Goal: Entertainment & Leisure: Browse casually

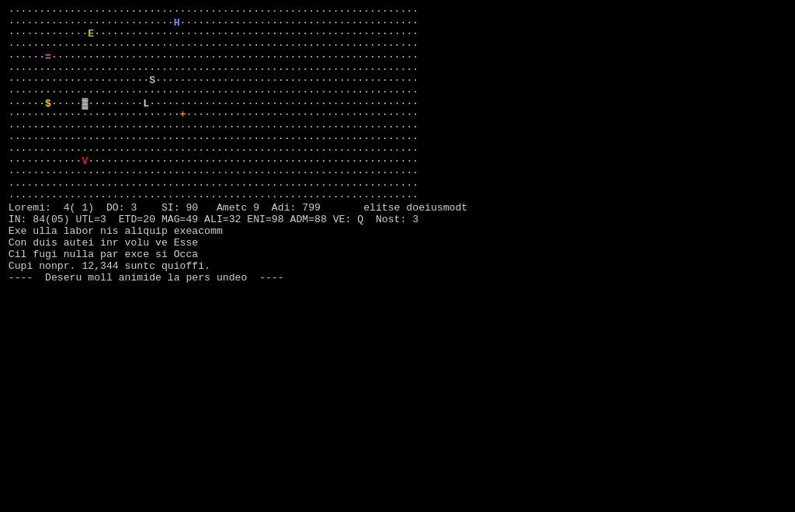
click at [595, 318] on larngrid "··································································· ···········…" at bounding box center [397, 256] width 795 height 512
click at [109, 307] on larngrid "··································································· ···········…" at bounding box center [397, 256] width 795 height 512
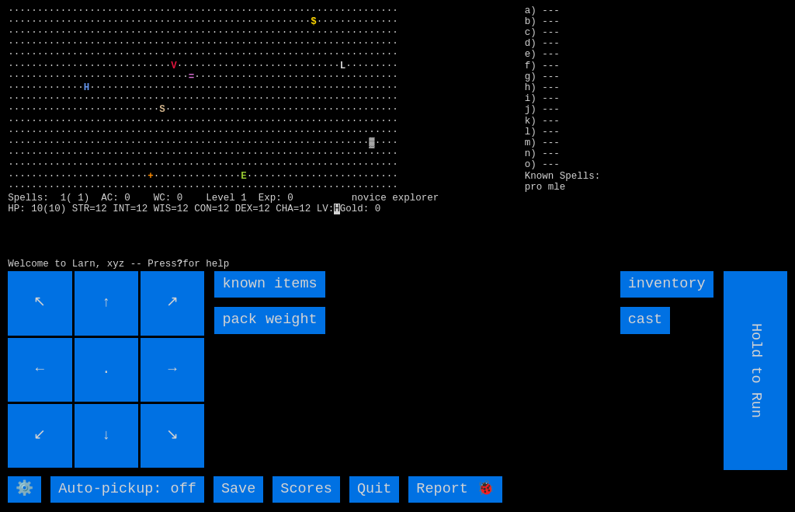
scroll to position [9, 0]
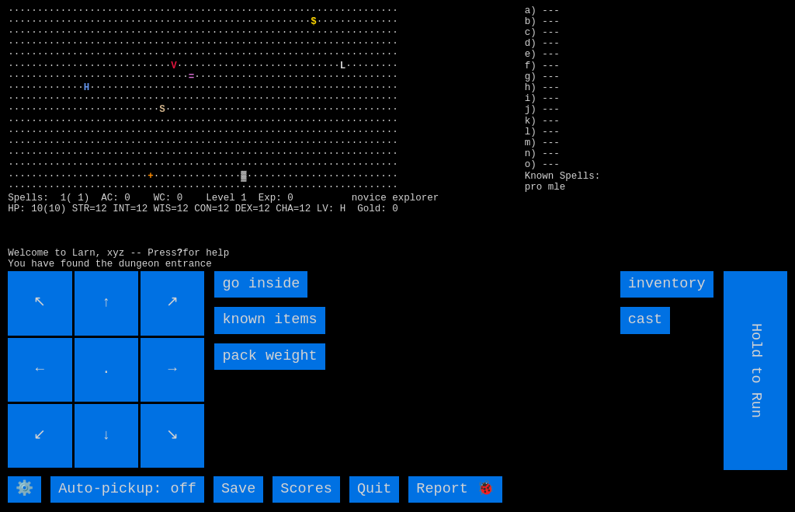
click at [240, 297] on inside "go inside" at bounding box center [260, 284] width 93 height 26
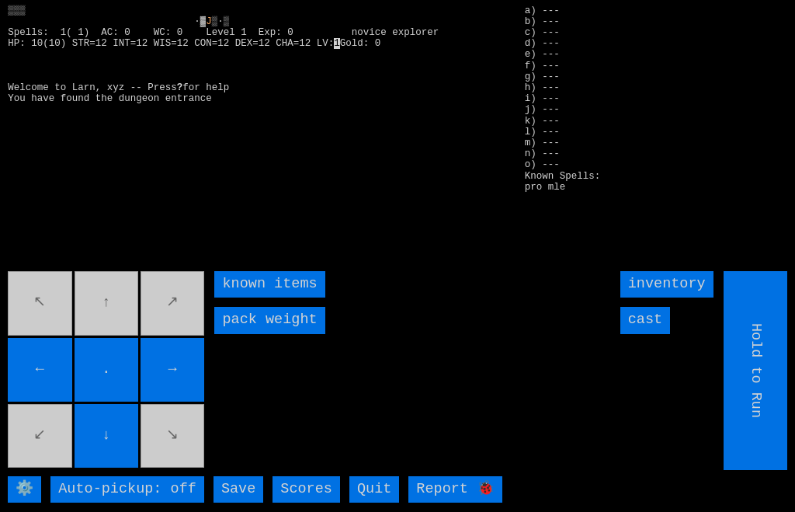
click at [106, 339] on movebuttons "↖ ↑ ↗ ← . → ↙ ↓ ↘" at bounding box center [107, 370] width 199 height 199
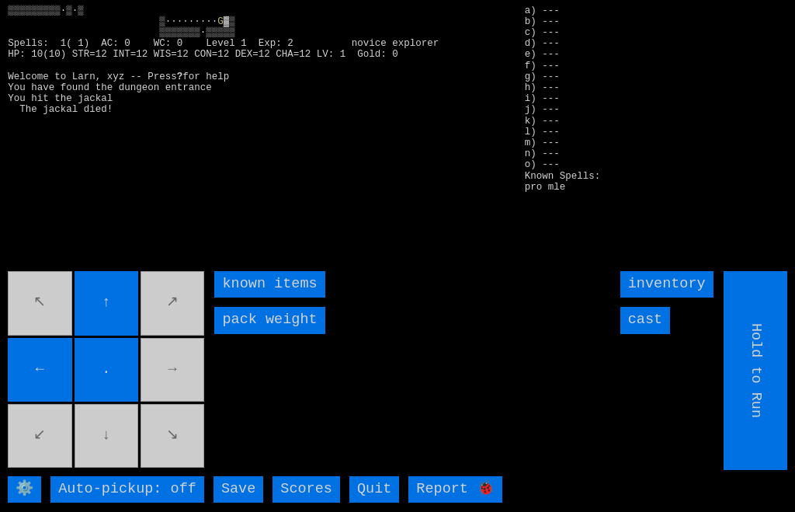
click at [647, 333] on input "cast" at bounding box center [645, 320] width 50 height 26
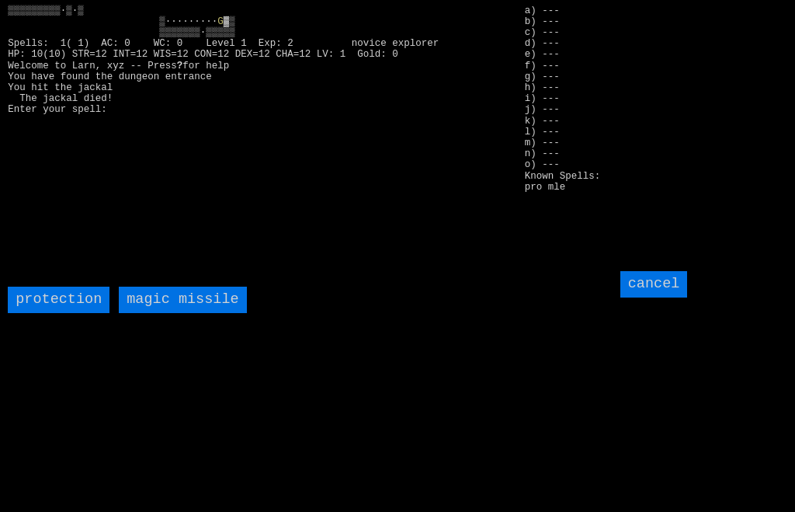
click at [169, 313] on missile "magic missile" at bounding box center [182, 299] width 127 height 26
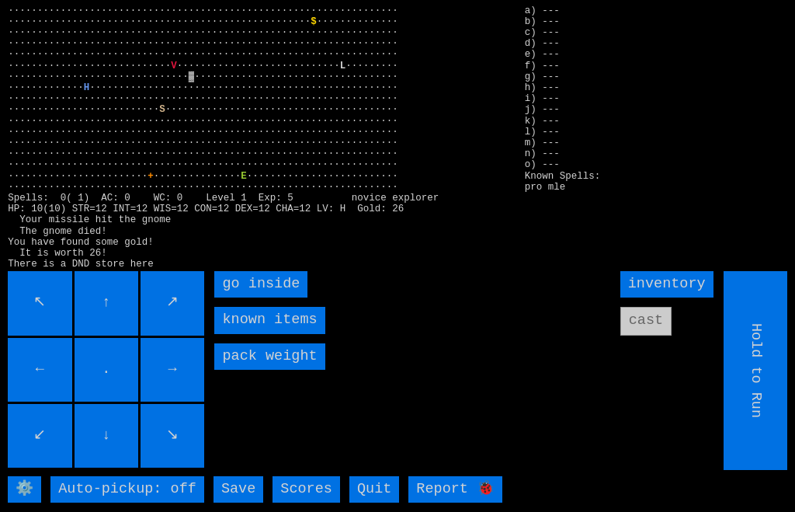
click at [222, 297] on inside "go inside" at bounding box center [260, 284] width 93 height 26
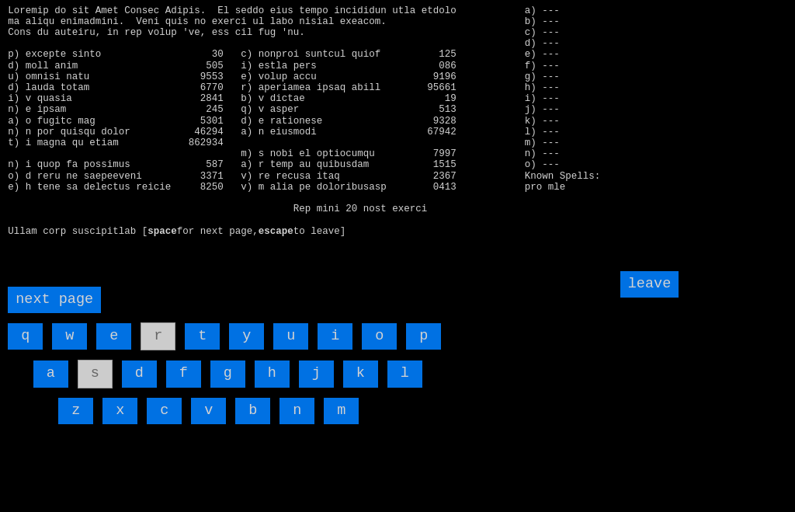
click at [38, 387] on input "a" at bounding box center [50, 373] width 35 height 26
click at [668, 297] on input "leave" at bounding box center [649, 284] width 59 height 26
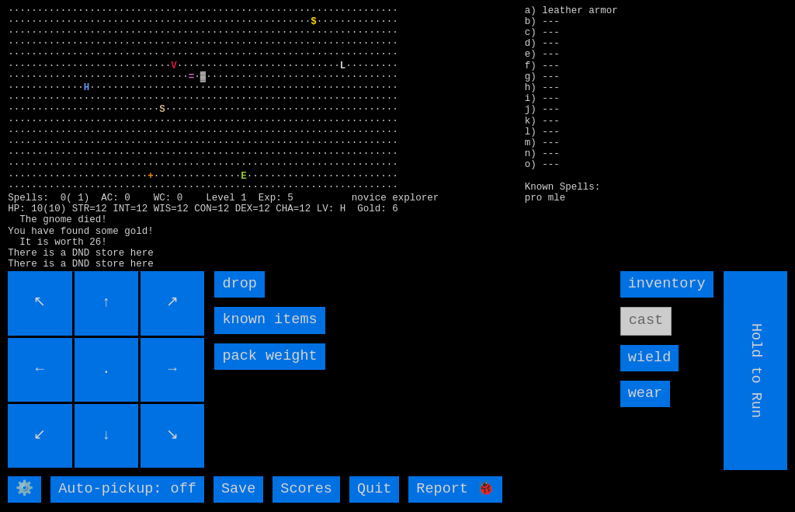
click at [651, 407] on input "wear" at bounding box center [645, 393] width 50 height 26
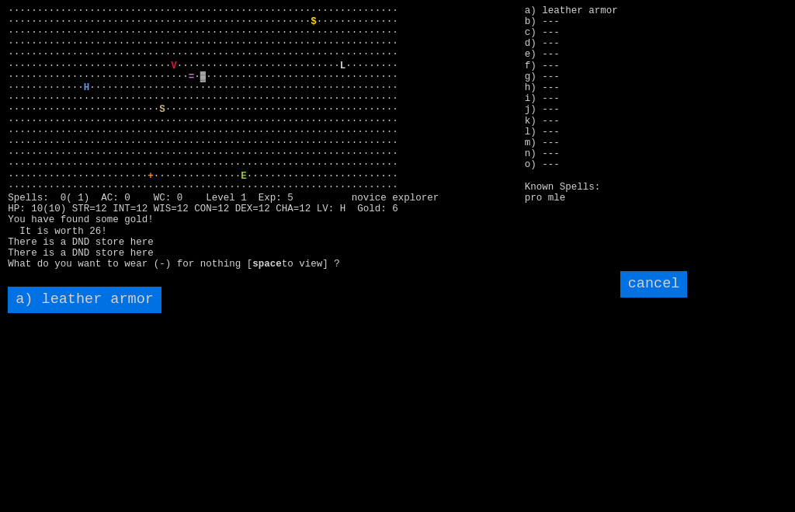
click at [79, 313] on armor "a) leather armor" at bounding box center [85, 299] width 154 height 26
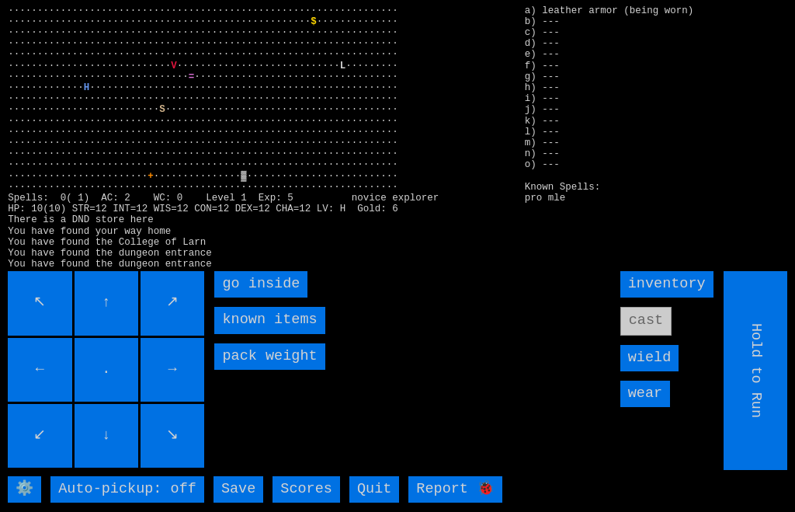
click at [236, 297] on inside "go inside" at bounding box center [260, 284] width 93 height 26
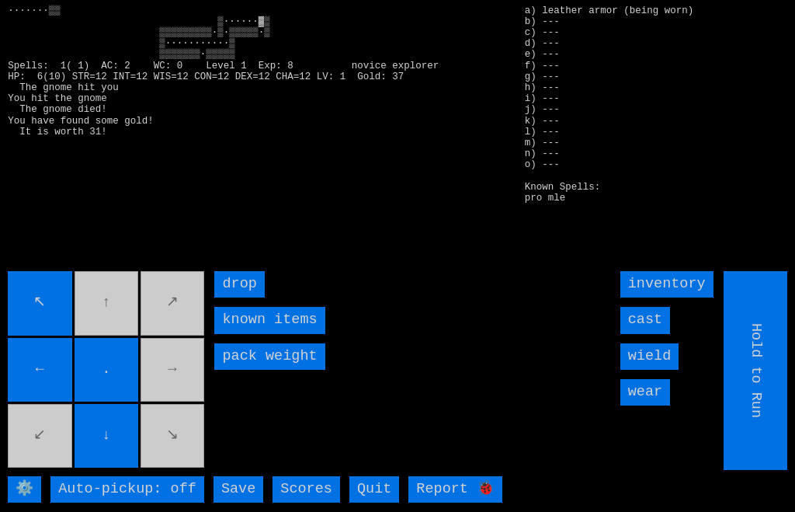
click at [175, 410] on movebuttons "↖ ↑ ↗ ← . → ↙ ↓ ↘" at bounding box center [107, 370] width 199 height 199
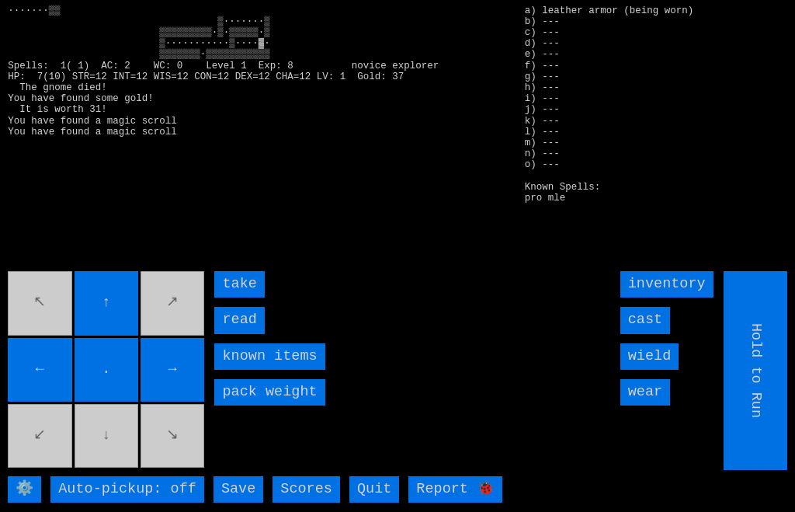
click at [227, 333] on input "read" at bounding box center [239, 320] width 50 height 26
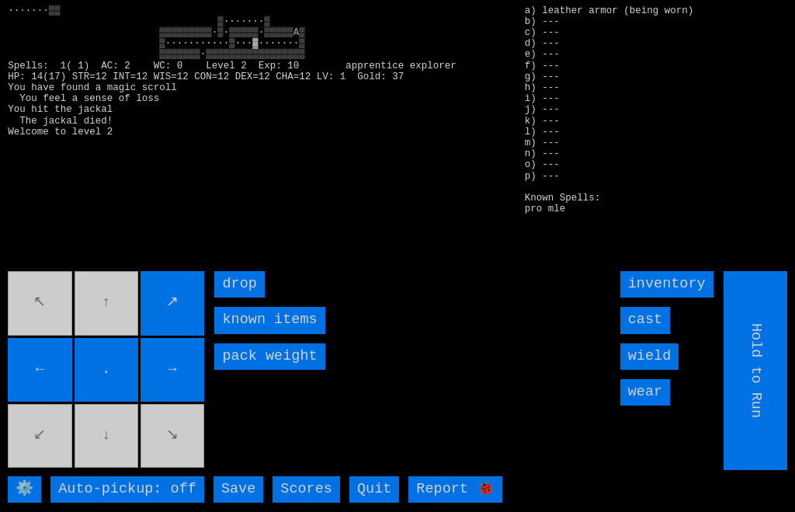
click at [111, 332] on movebuttons "↖ ↑ ↗ ← . → ↙ ↓ ↘" at bounding box center [107, 370] width 199 height 199
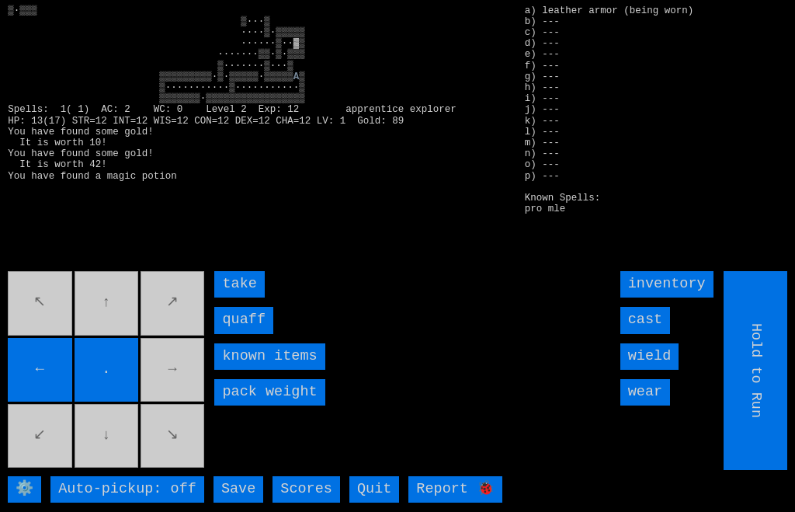
click at [233, 333] on input "quaff" at bounding box center [243, 320] width 59 height 26
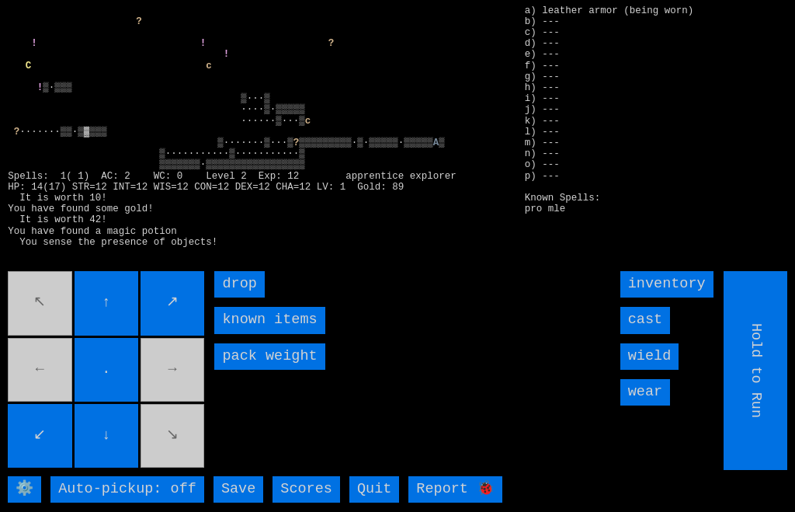
click at [40, 404] on movebuttons "↖ ↑ ↗ ← . → ↙ ↓ ↘" at bounding box center [107, 370] width 199 height 199
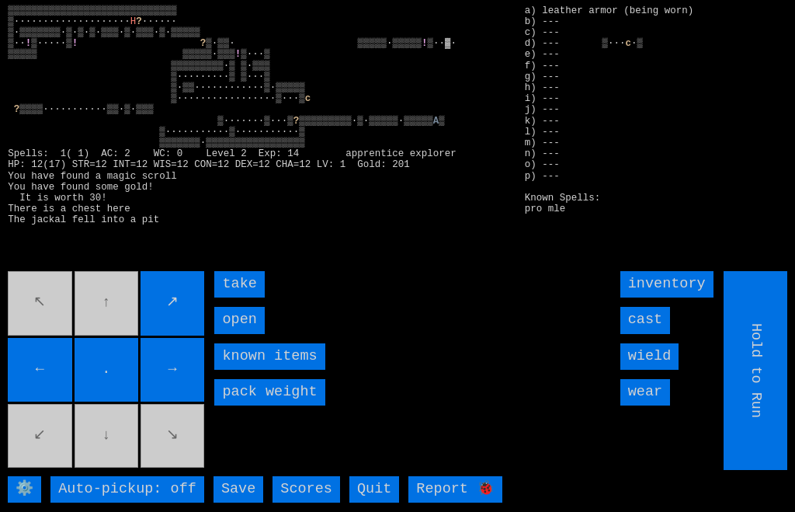
click at [230, 333] on input "open" at bounding box center [239, 320] width 50 height 26
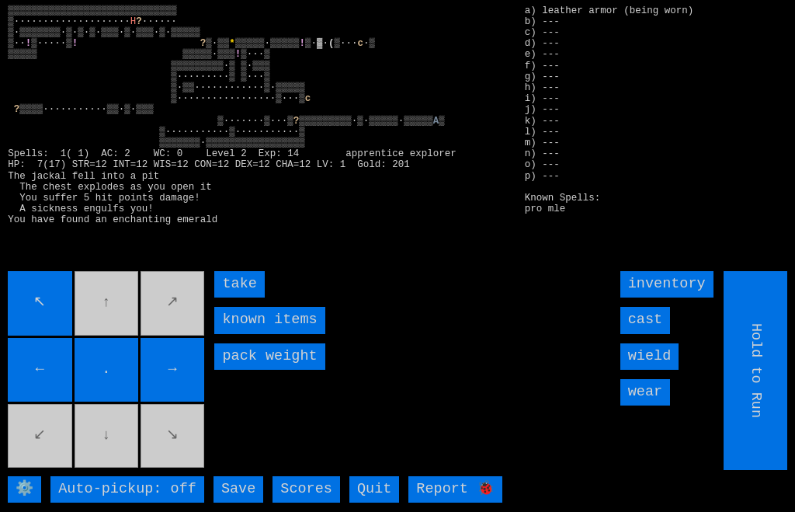
click at [234, 297] on input "take" at bounding box center [239, 284] width 50 height 26
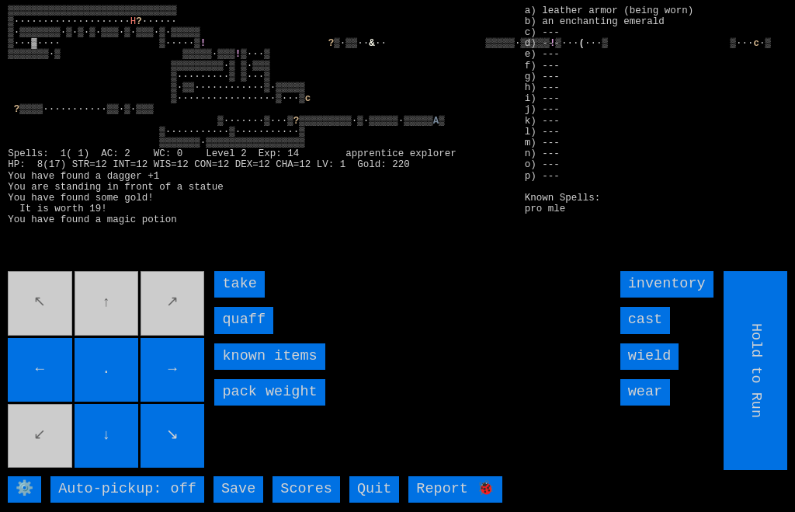
click at [242, 333] on input "quaff" at bounding box center [243, 320] width 59 height 26
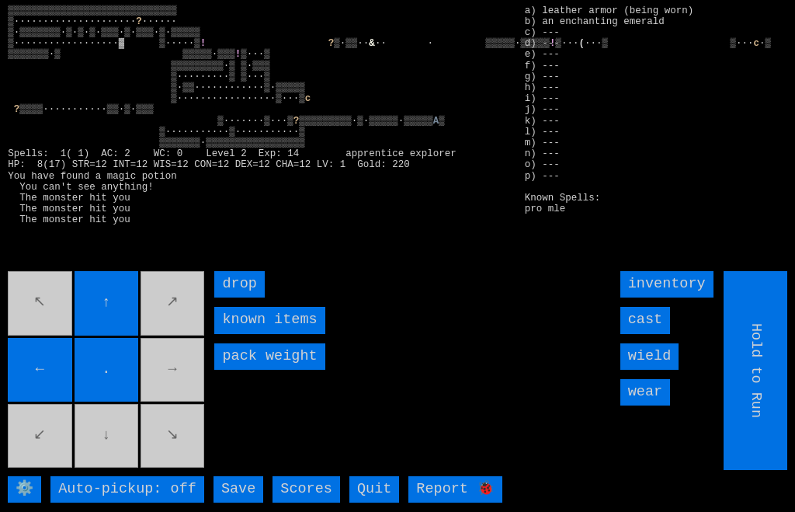
click at [116, 457] on movebuttons "↖ ↑ ↗ ← . → ↙ ↓ ↘" at bounding box center [107, 370] width 199 height 199
